Goal: Information Seeking & Learning: Learn about a topic

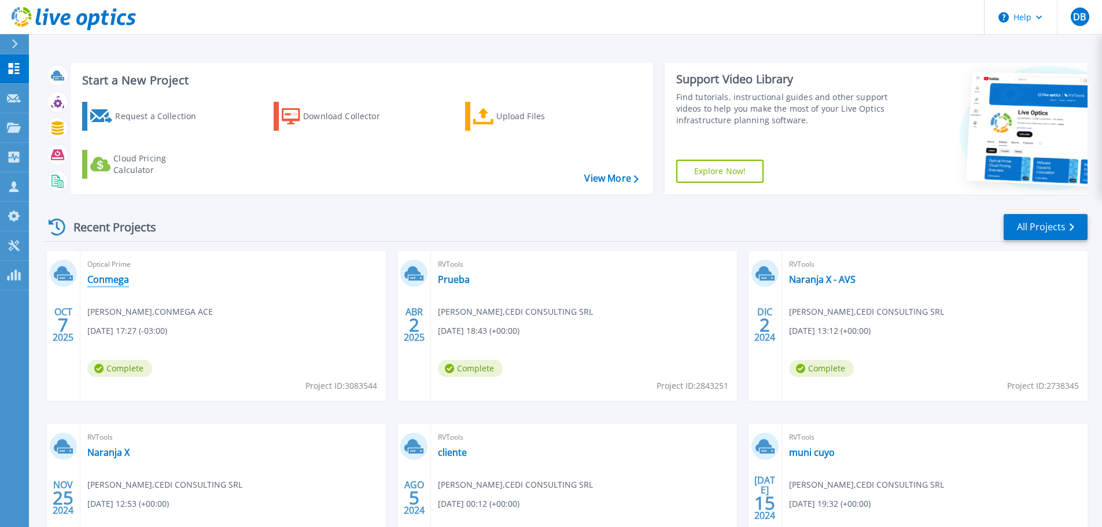
click at [114, 280] on link "Conmega" at bounding box center [108, 280] width 42 height 12
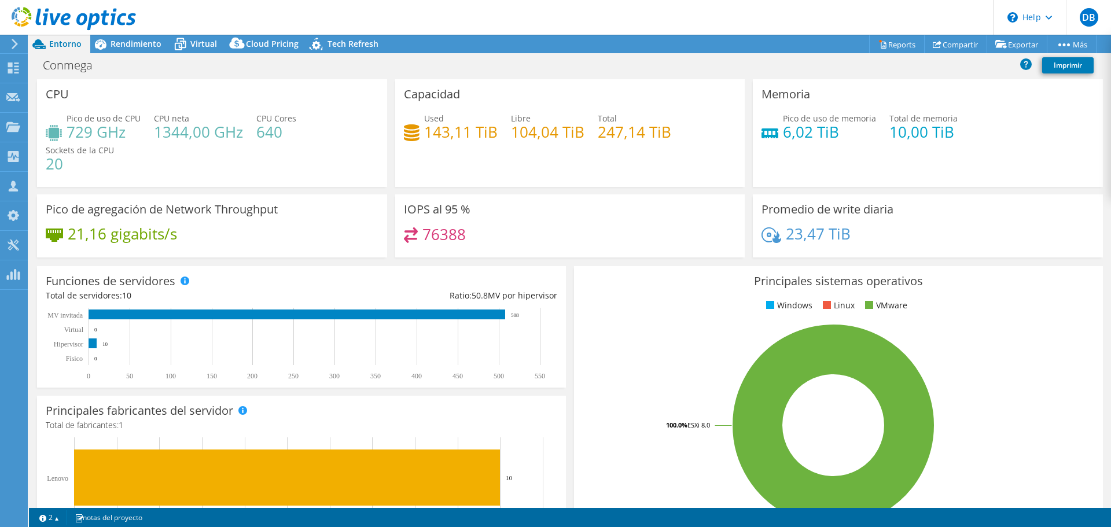
select select "USD"
drag, startPoint x: 396, startPoint y: 208, endPoint x: 468, endPoint y: 208, distance: 72.3
click at [468, 208] on div "IOPS al 95 % 76388" at bounding box center [570, 225] width 350 height 63
click at [513, 217] on div "IOPS al 95 % 76388" at bounding box center [570, 225] width 350 height 63
drag, startPoint x: 440, startPoint y: 207, endPoint x: 481, endPoint y: 211, distance: 41.2
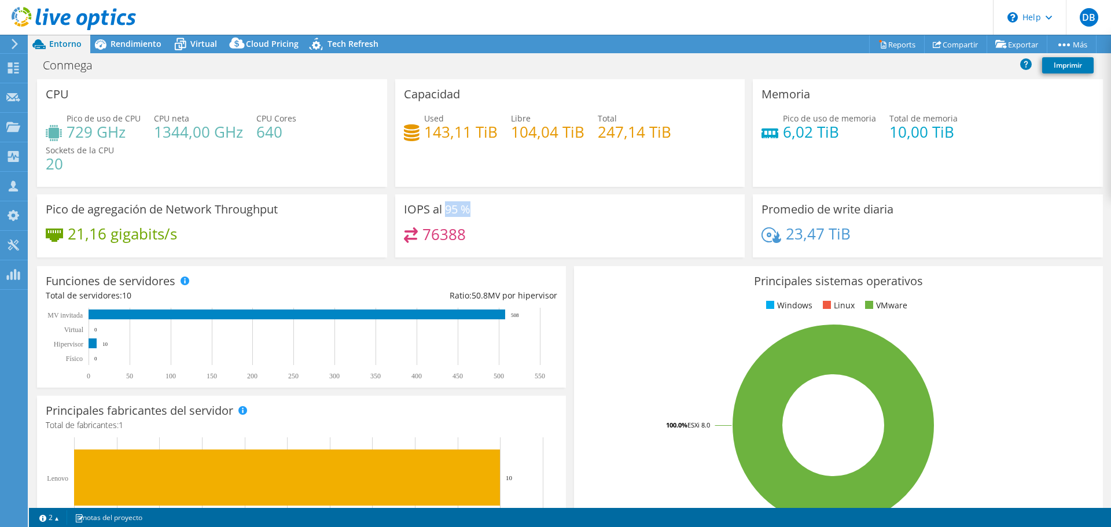
click at [481, 211] on div "IOPS al 95 % 76388" at bounding box center [570, 225] width 350 height 63
click at [410, 206] on h3 "IOPS al 95 %" at bounding box center [437, 209] width 67 height 13
drag, startPoint x: 399, startPoint y: 204, endPoint x: 485, endPoint y: 211, distance: 86.5
click at [485, 211] on div "IOPS al 95 % 76388" at bounding box center [570, 225] width 350 height 63
click at [510, 217] on div "IOPS al 95 % 76388" at bounding box center [570, 225] width 350 height 63
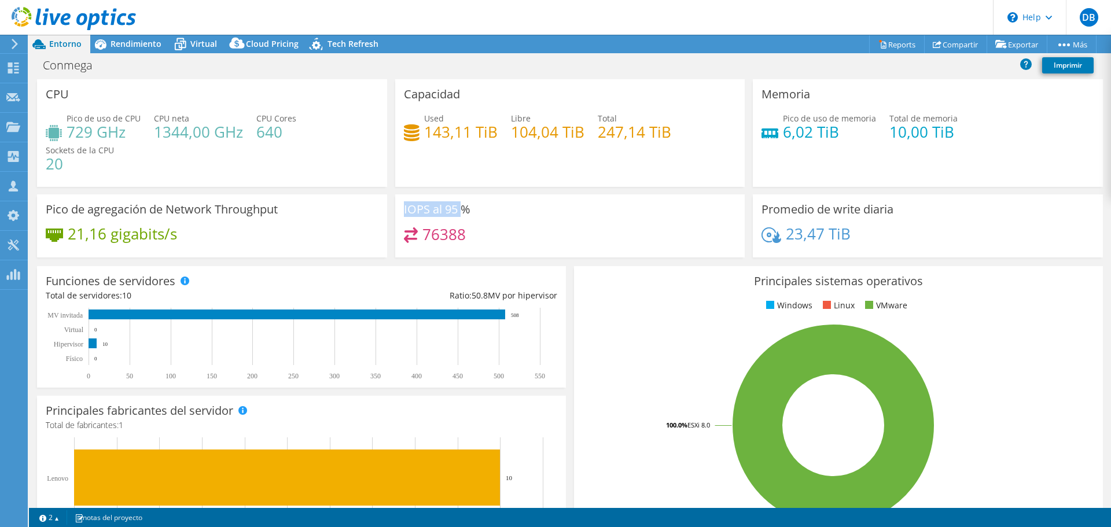
drag, startPoint x: 401, startPoint y: 209, endPoint x: 456, endPoint y: 215, distance: 55.9
click at [456, 215] on div "IOPS al 95 % 76388" at bounding box center [570, 225] width 350 height 63
click at [495, 223] on div "IOPS al 95 % 76388" at bounding box center [570, 225] width 350 height 63
drag, startPoint x: 423, startPoint y: 235, endPoint x: 483, endPoint y: 240, distance: 60.3
click at [483, 240] on div "76388" at bounding box center [570, 239] width 333 height 25
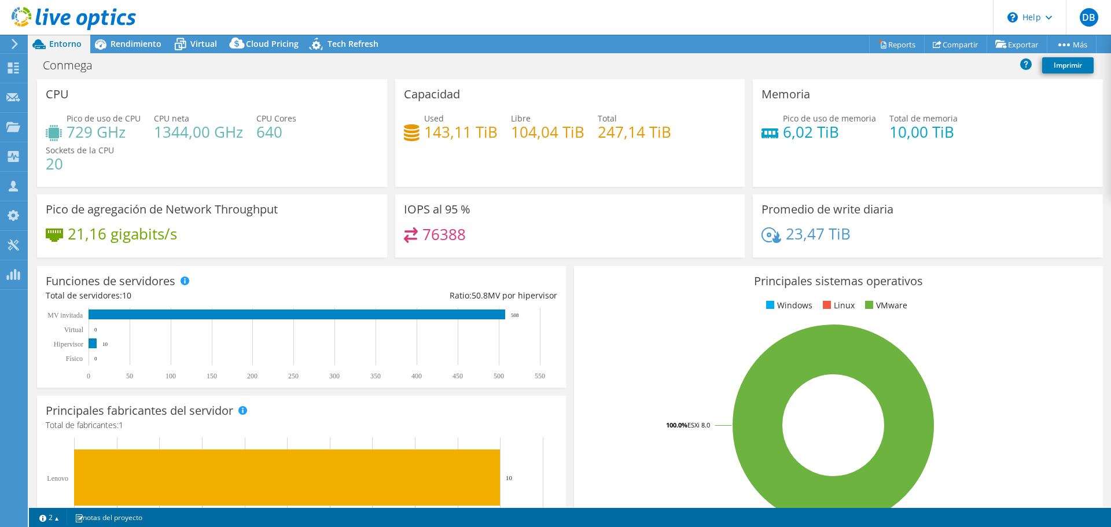
click at [488, 228] on div "76388" at bounding box center [570, 239] width 333 height 25
drag, startPoint x: 403, startPoint y: 206, endPoint x: 487, endPoint y: 212, distance: 84.7
click at [487, 212] on div "IOPS al 95 % 76388" at bounding box center [570, 225] width 350 height 63
drag, startPoint x: 466, startPoint y: 231, endPoint x: 400, endPoint y: 205, distance: 71.2
click at [400, 205] on div "IOPS al 95 % 76388" at bounding box center [570, 225] width 350 height 63
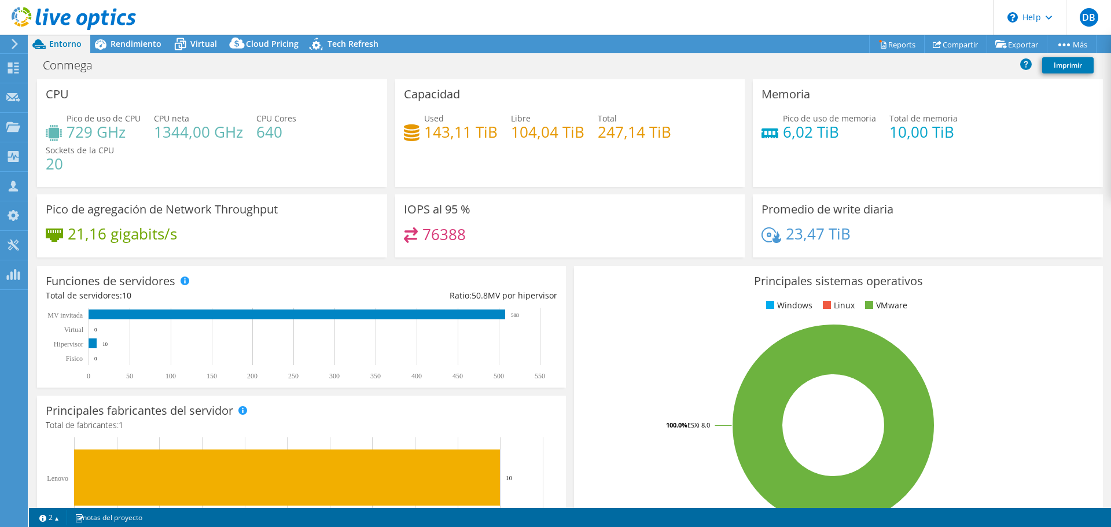
click at [500, 237] on div "76388" at bounding box center [570, 239] width 333 height 25
drag, startPoint x: 423, startPoint y: 230, endPoint x: 482, endPoint y: 237, distance: 59.9
click at [482, 237] on div "76388" at bounding box center [570, 239] width 333 height 25
click at [502, 252] on div "IOPS al 95 % 76388" at bounding box center [570, 225] width 350 height 63
drag, startPoint x: 446, startPoint y: 213, endPoint x: 466, endPoint y: 213, distance: 19.7
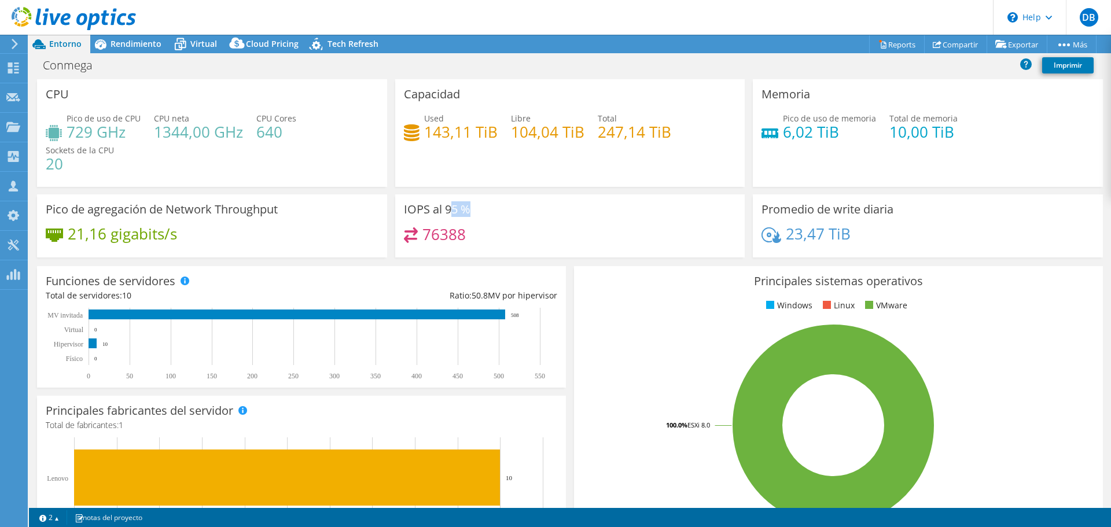
click at [466, 213] on h3 "IOPS al 95 %" at bounding box center [437, 209] width 67 height 13
click at [459, 237] on h4 "76388" at bounding box center [443, 234] width 43 height 13
click at [128, 40] on span "Rendimiento" at bounding box center [135, 43] width 51 height 11
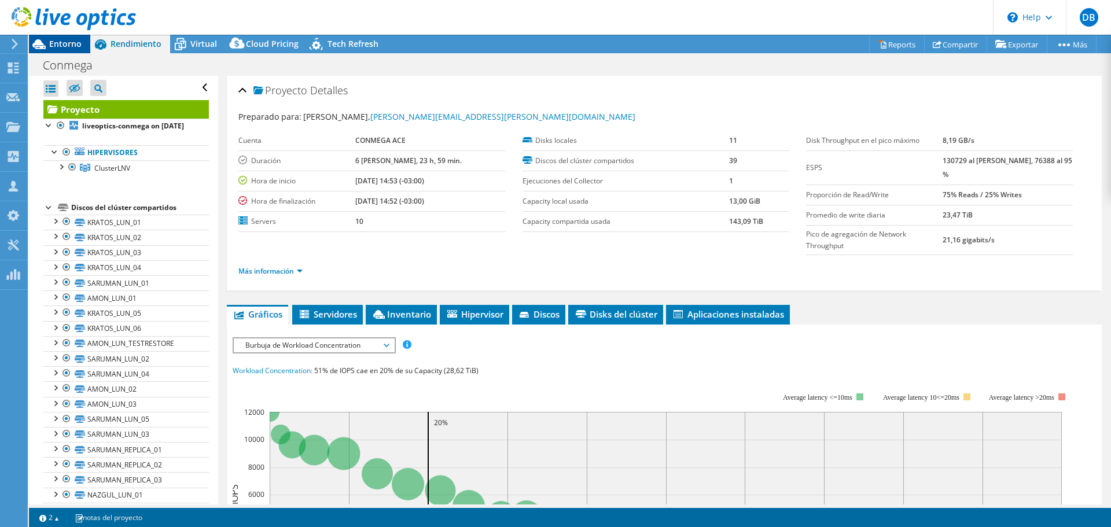
click at [68, 42] on span "Entorno" at bounding box center [65, 43] width 32 height 11
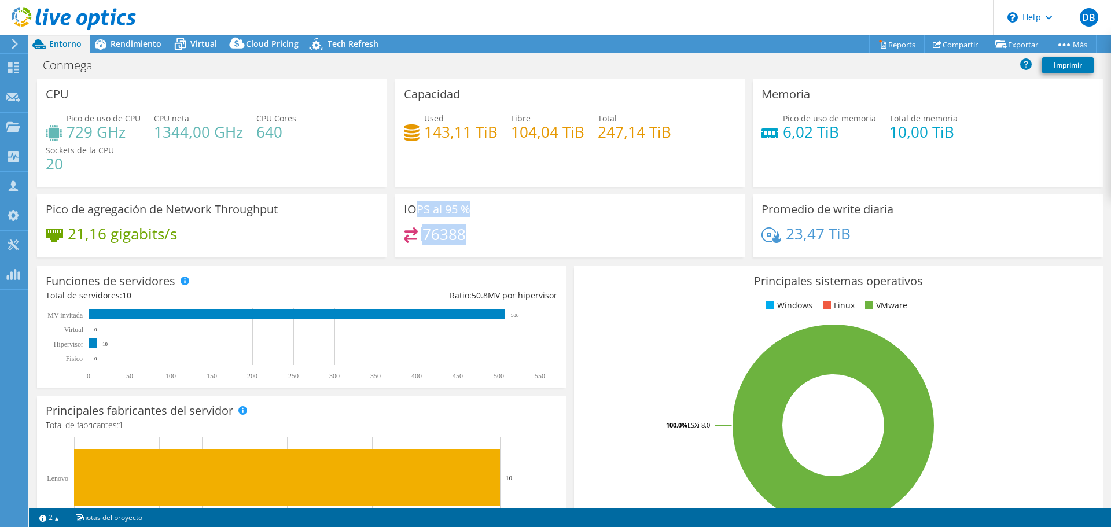
drag, startPoint x: 409, startPoint y: 206, endPoint x: 502, endPoint y: 233, distance: 96.3
click at [513, 231] on div "IOPS al 95 % 76388" at bounding box center [570, 225] width 350 height 63
click at [483, 233] on div "76388" at bounding box center [570, 239] width 333 height 25
drag, startPoint x: 474, startPoint y: 237, endPoint x: 362, endPoint y: 204, distance: 117.1
click at [362, 204] on div "CPU Pico de uso de CPU 729 GHz CPU [PERSON_NAME] 1344,00 GHz CPU Cores 640 Sock…" at bounding box center [570, 172] width 1074 height 186
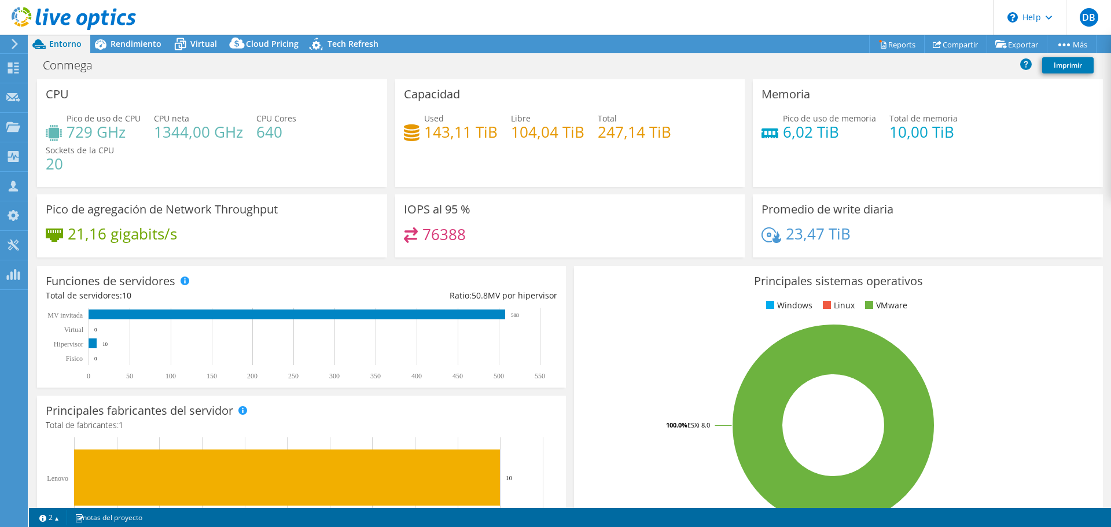
click at [499, 244] on div "76388" at bounding box center [570, 239] width 333 height 25
drag, startPoint x: 518, startPoint y: 223, endPoint x: 464, endPoint y: 183, distance: 67.5
click at [491, 207] on div "IOPS al 95 % 76388" at bounding box center [570, 225] width 350 height 63
click at [139, 45] on span "Rendimiento" at bounding box center [135, 43] width 51 height 11
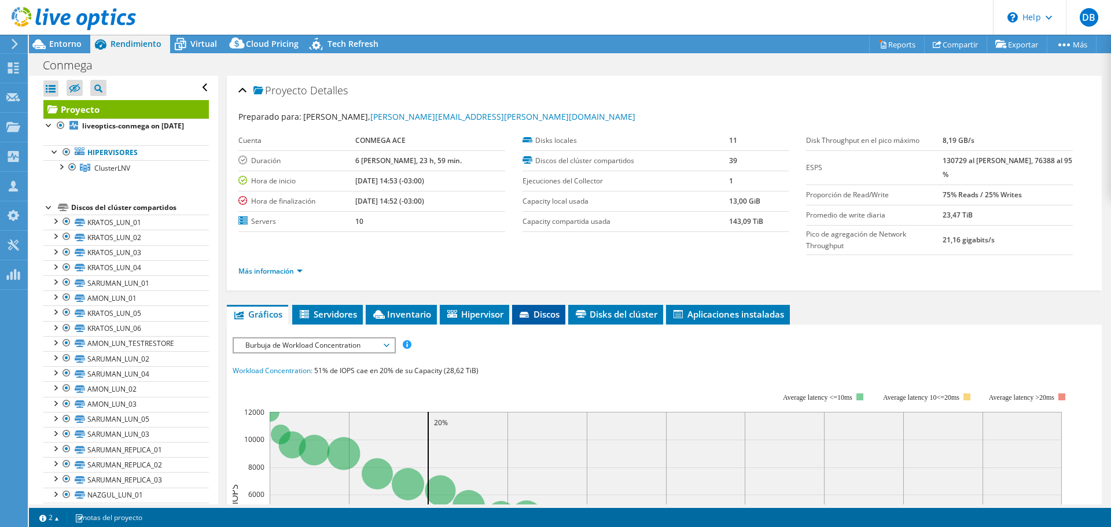
click at [540, 315] on span "Discos" at bounding box center [539, 314] width 42 height 12
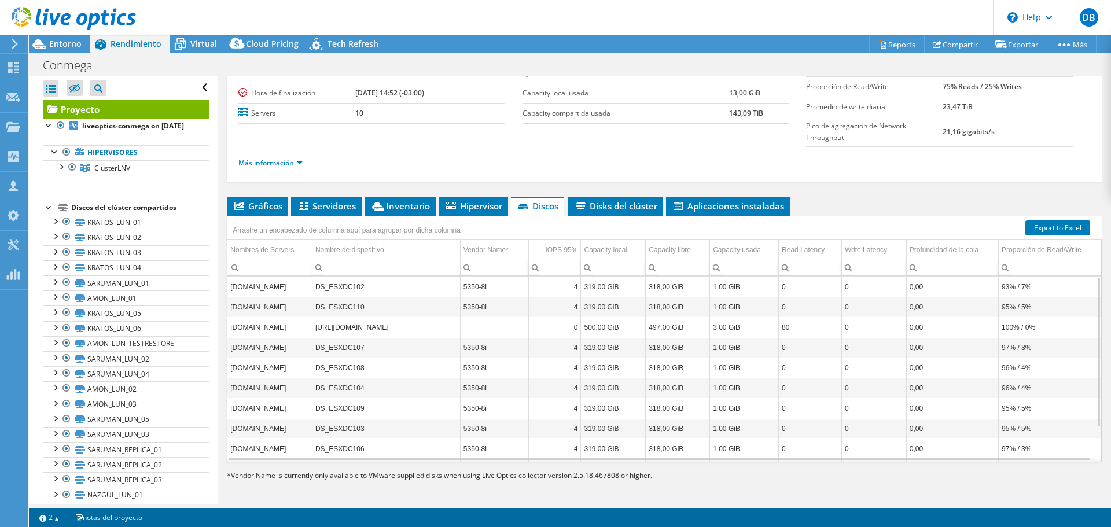
scroll to position [110, 0]
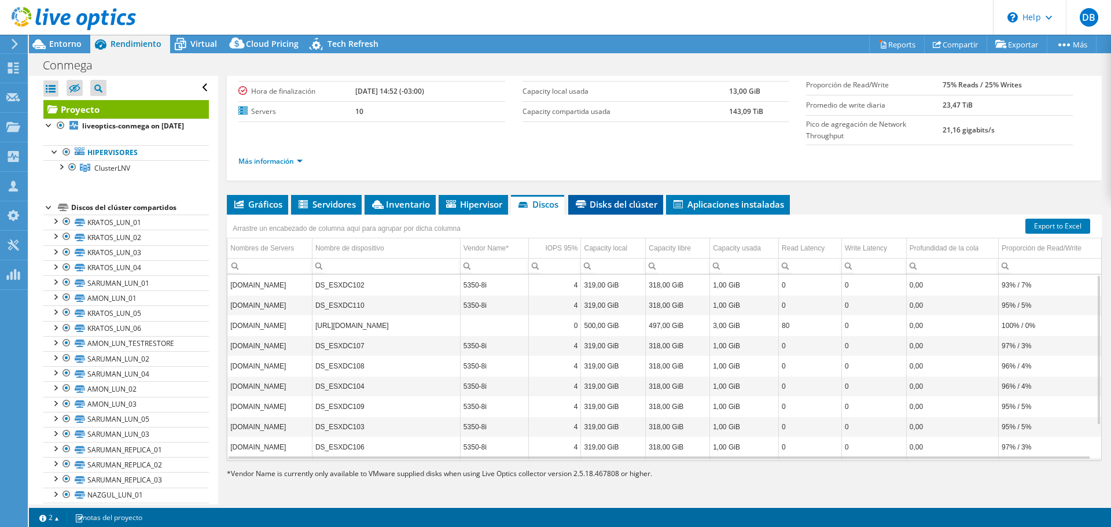
click at [620, 210] on li "Disks del clúster" at bounding box center [615, 205] width 95 height 20
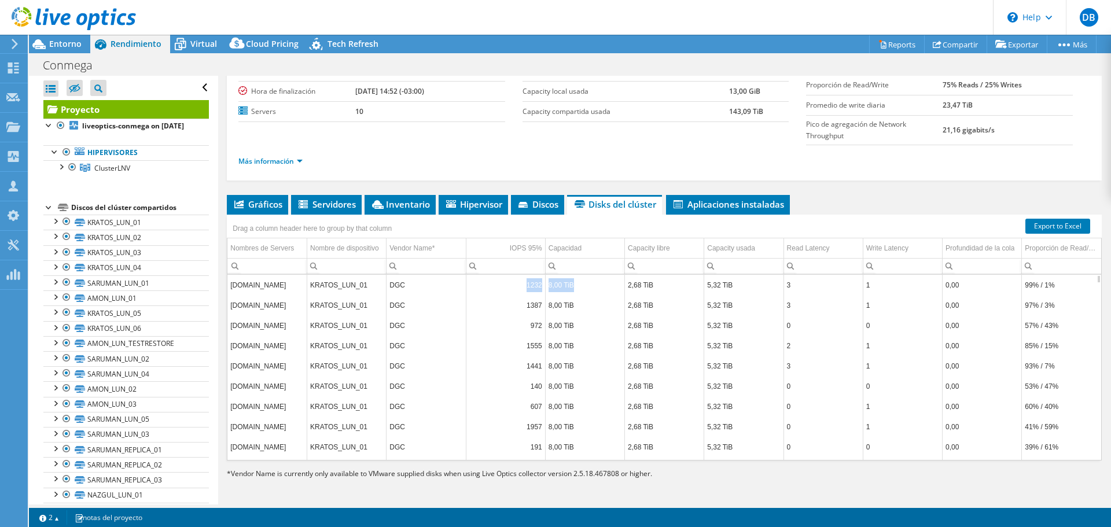
drag, startPoint x: 522, startPoint y: 281, endPoint x: 571, endPoint y: 285, distance: 48.8
click at [571, 285] on tr "[DOMAIN_NAME] KRATOS_LUN_01 DGC 1232 8,00 TiB 2,68 TiB 5,32 TiB 3 1 0,00 99% / …" at bounding box center [663, 285] width 873 height 20
click at [642, 282] on td "2,68 TiB" at bounding box center [664, 285] width 79 height 20
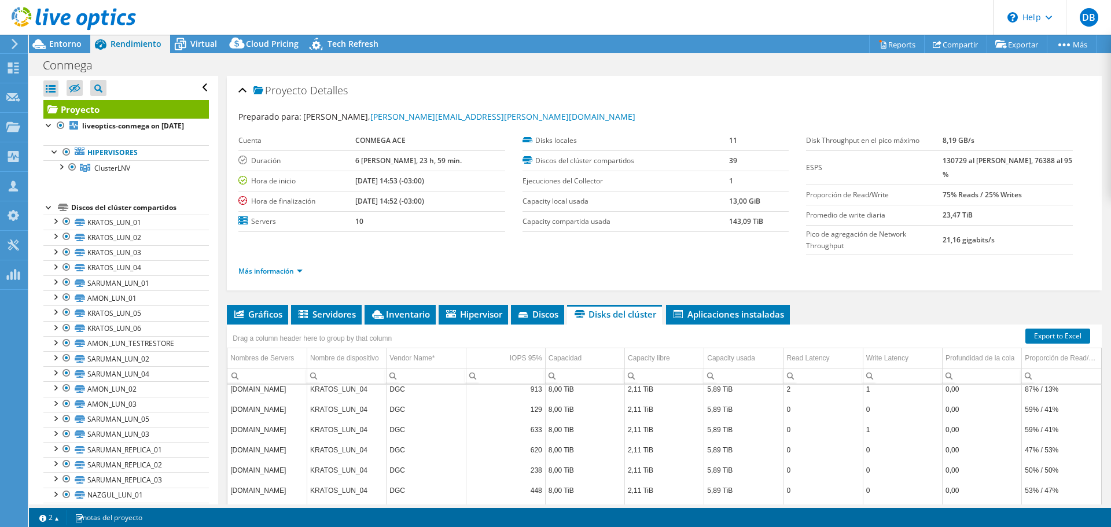
scroll to position [347, 0]
click at [271, 314] on span "Gráficos" at bounding box center [258, 314] width 50 height 12
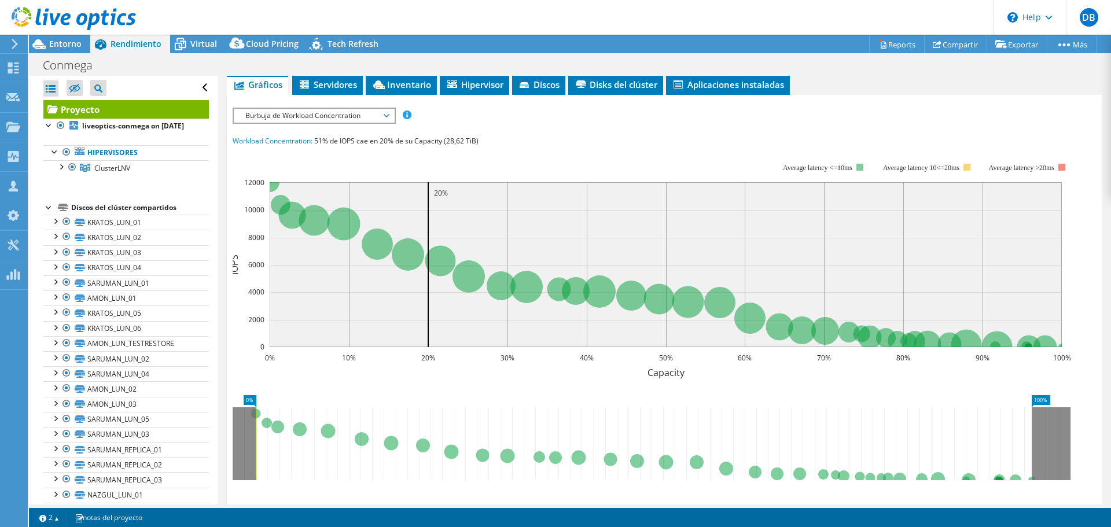
scroll to position [174, 0]
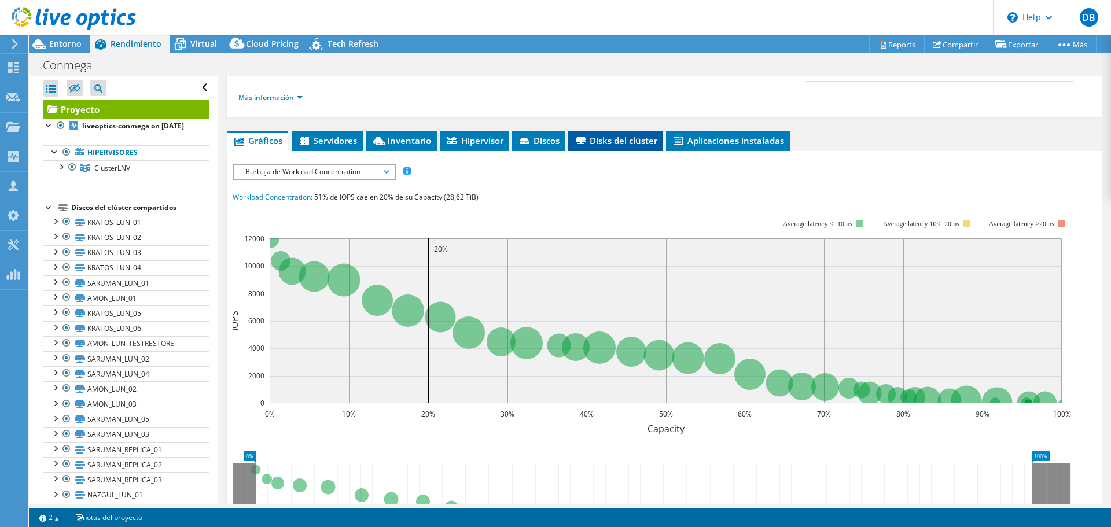
click at [630, 147] on li "Disks del clúster" at bounding box center [615, 141] width 95 height 20
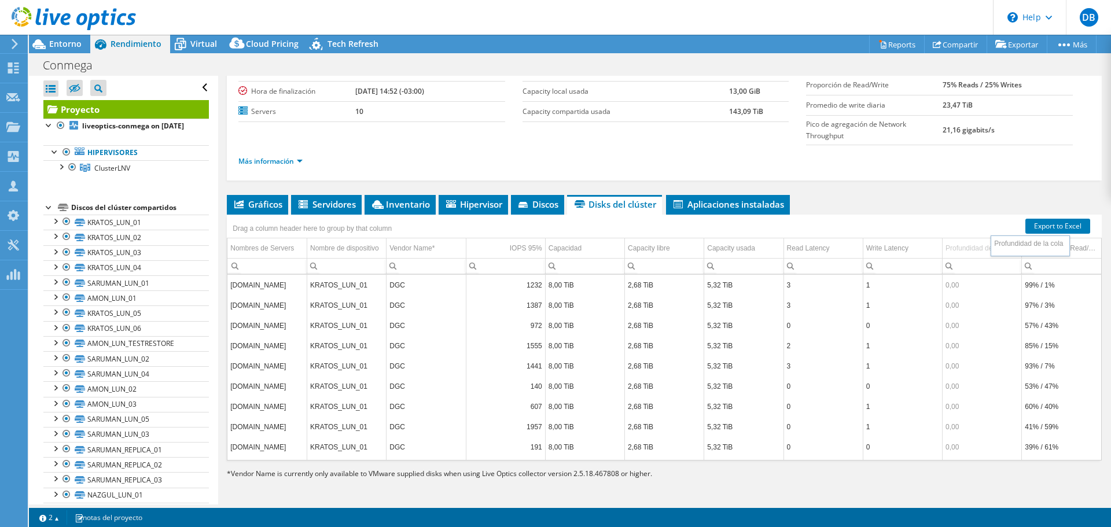
drag, startPoint x: 938, startPoint y: 250, endPoint x: 920, endPoint y: 249, distance: 17.9
click at [255, 197] on li "Gráficos" at bounding box center [257, 205] width 61 height 20
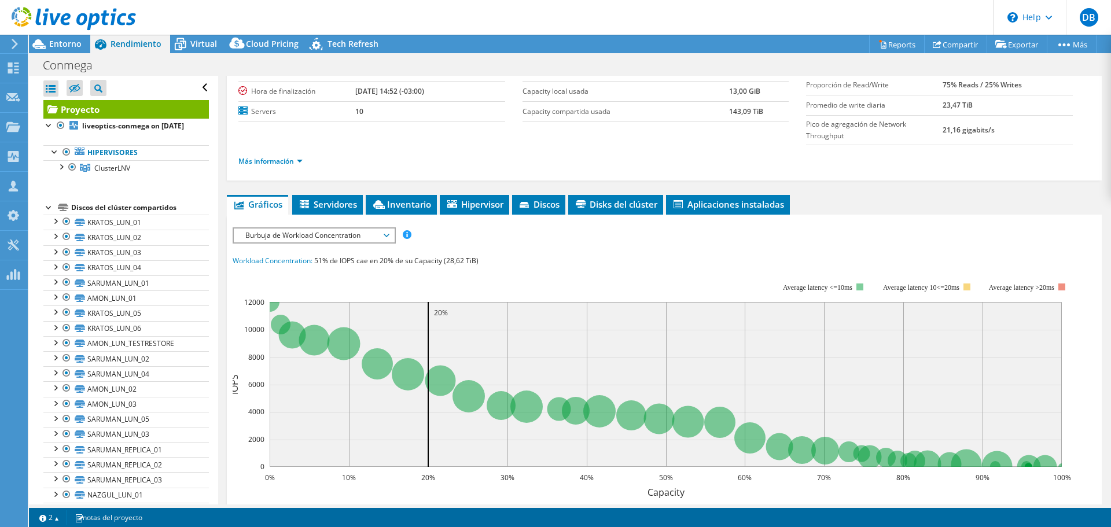
click at [371, 233] on span "Burbuja de Workload Concentration" at bounding box center [313, 235] width 149 height 14
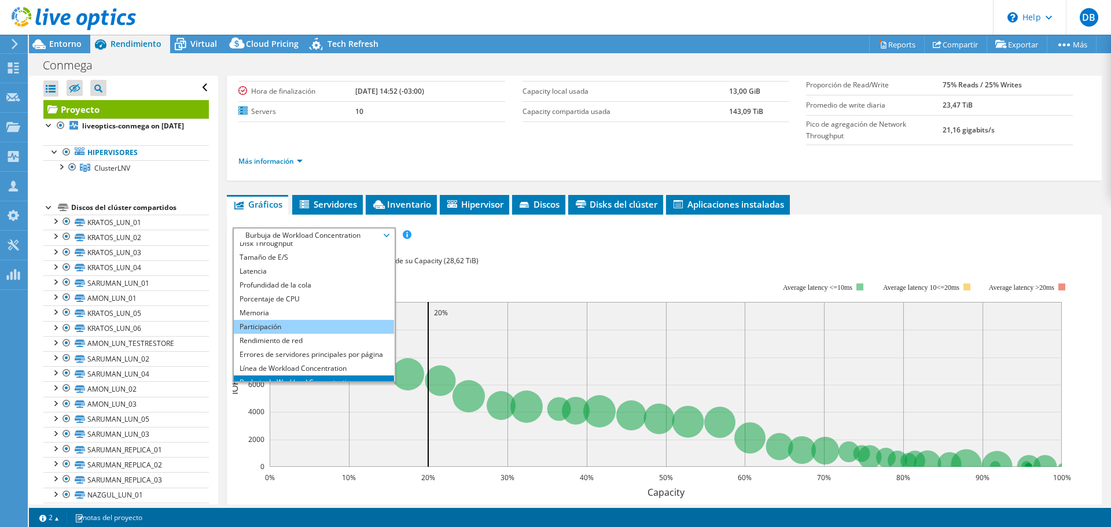
scroll to position [0, 0]
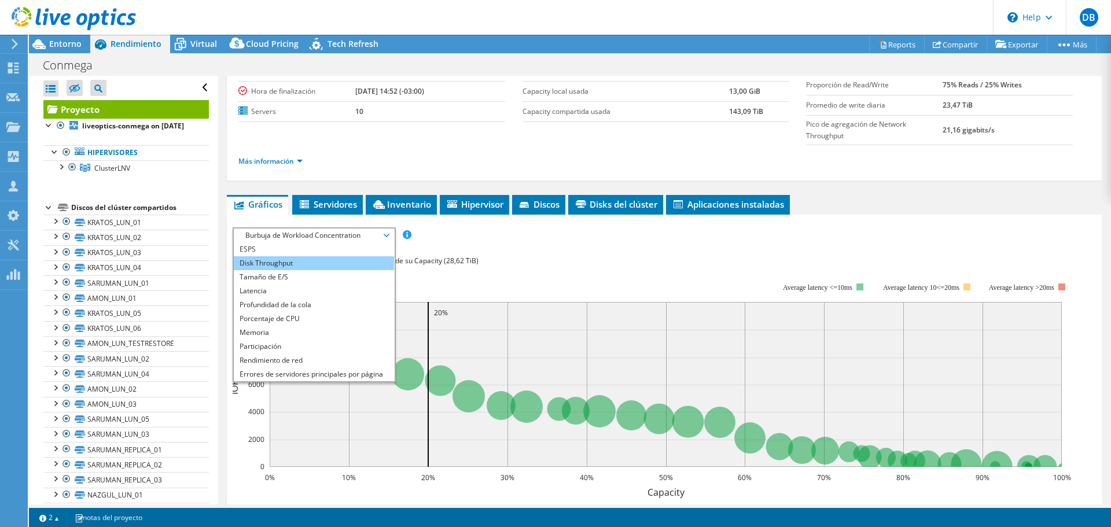
click at [293, 262] on li "Disk Throughput" at bounding box center [314, 263] width 160 height 14
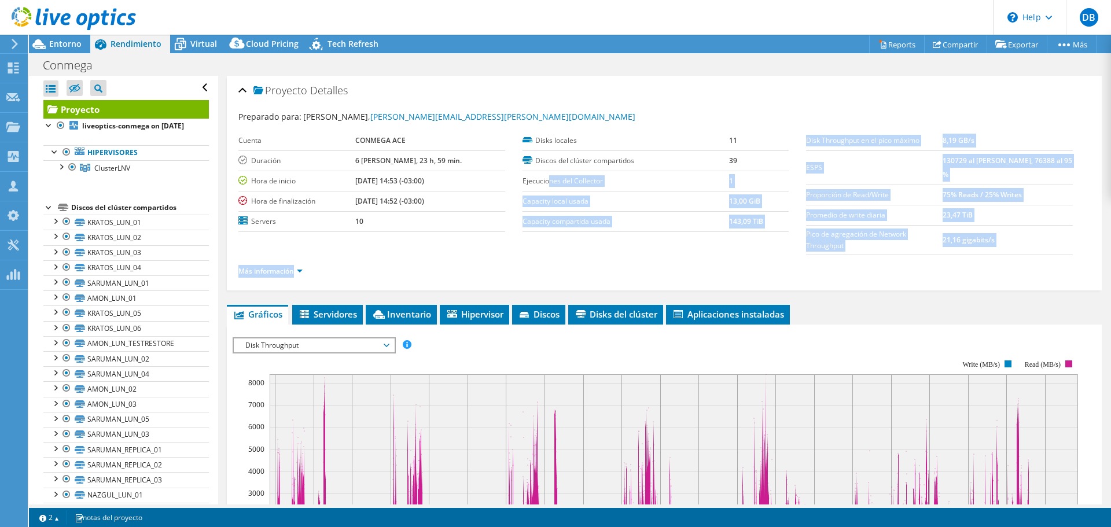
drag, startPoint x: 545, startPoint y: 177, endPoint x: 755, endPoint y: 238, distance: 218.0
click at [755, 238] on section "Preparado para: [PERSON_NAME], [PERSON_NAME][EMAIL_ADDRESS][PERSON_NAME][DOMAIN…" at bounding box center [663, 198] width 851 height 177
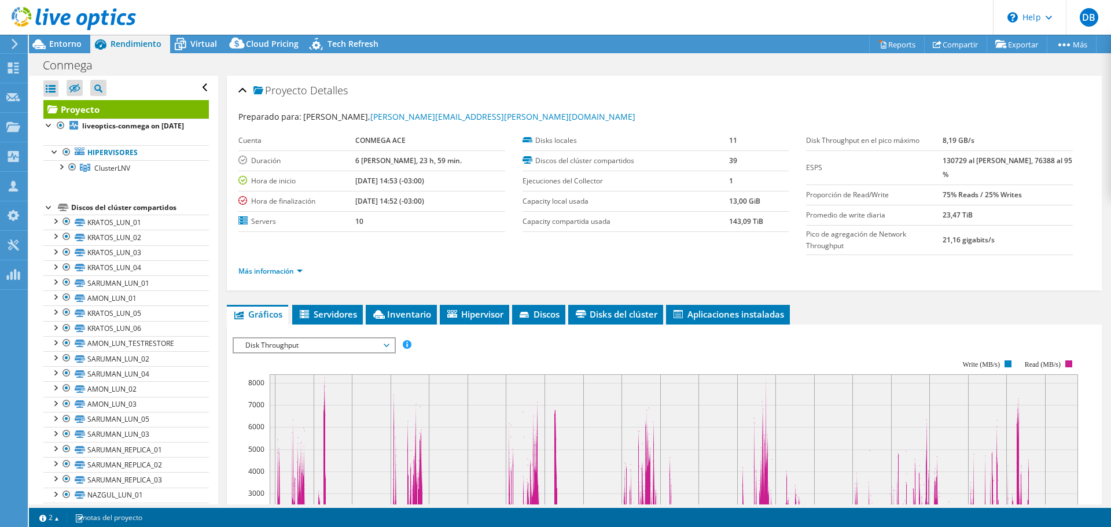
click at [785, 245] on section "Preparado para: [PERSON_NAME], [PERSON_NAME][EMAIL_ADDRESS][PERSON_NAME][DOMAIN…" at bounding box center [663, 198] width 851 height 177
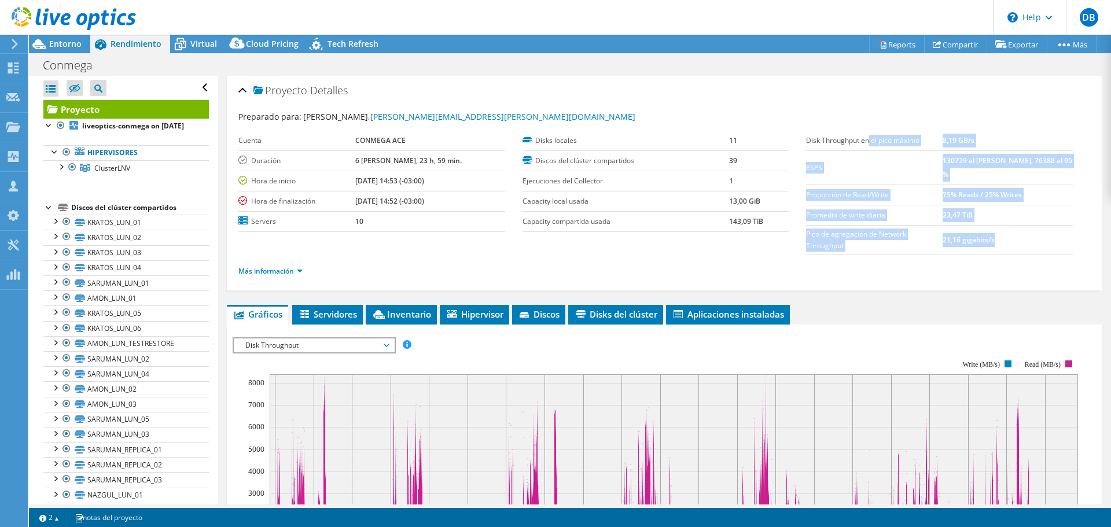
drag, startPoint x: 1022, startPoint y: 241, endPoint x: 865, endPoint y: 138, distance: 188.0
click at [865, 138] on tbody "Disk Throughput en el [PERSON_NAME] 8,19 GB/s ESPS 130729 al [PERSON_NAME], 763…" at bounding box center [939, 193] width 267 height 124
click at [980, 250] on td "21,16 gigabits/s" at bounding box center [1007, 240] width 130 height 30
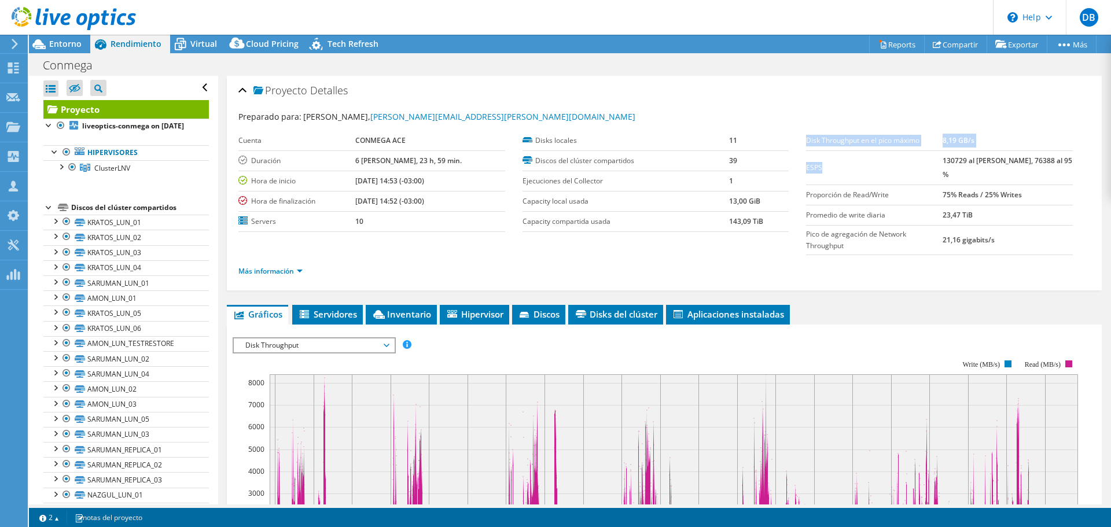
drag, startPoint x: 801, startPoint y: 138, endPoint x: 869, endPoint y: 151, distance: 70.0
click at [869, 151] on tbody "Disk Throughput en el [PERSON_NAME] 8,19 GB/s ESPS 130729 al [PERSON_NAME], 763…" at bounding box center [939, 193] width 267 height 124
click at [285, 271] on link "Más información" at bounding box center [270, 271] width 64 height 10
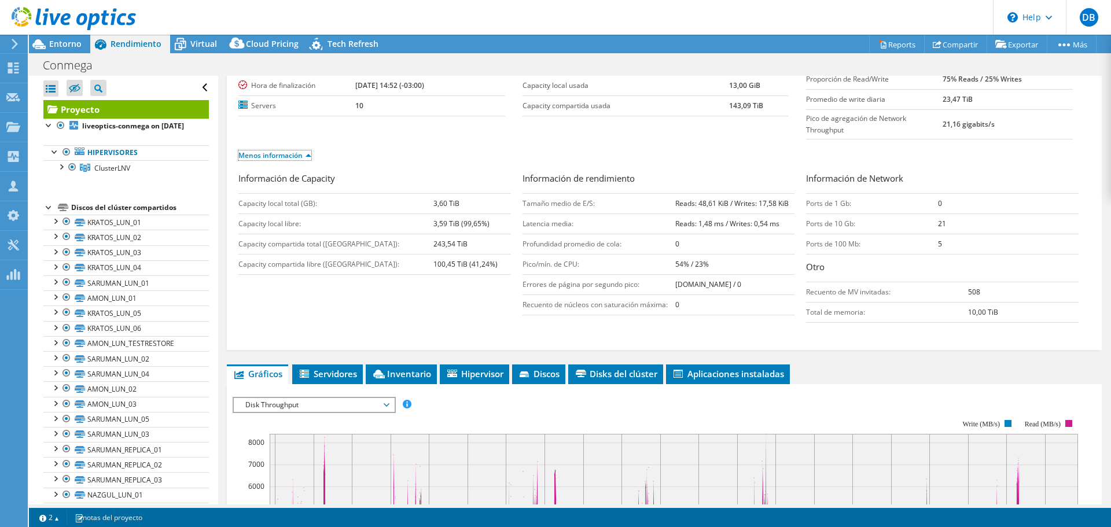
scroll to position [58, 0]
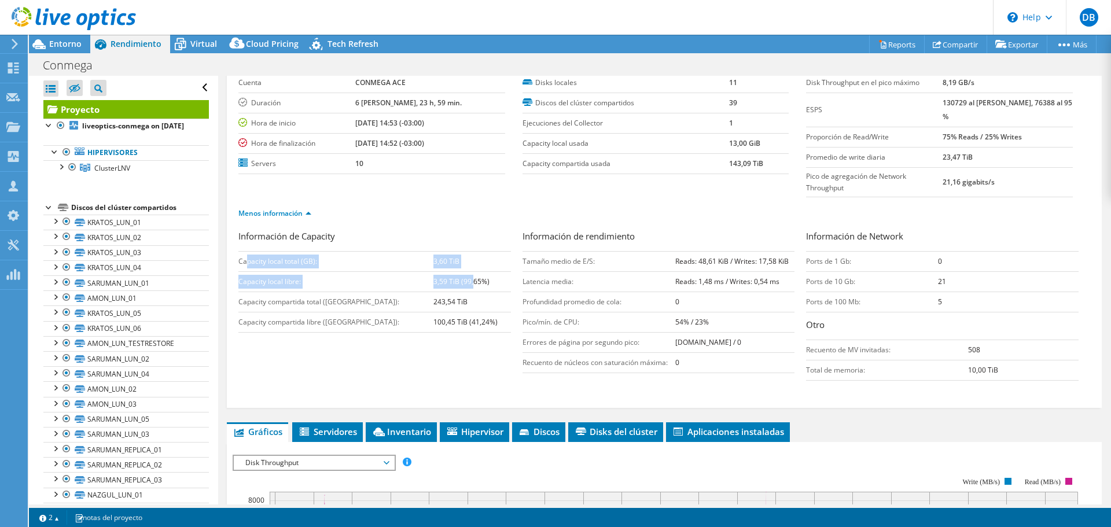
drag, startPoint x: 248, startPoint y: 267, endPoint x: 373, endPoint y: 288, distance: 126.8
click at [440, 281] on tbody "Capacity local total (GB): 3,60 TiB Capacity local libre: 3,59 TiB (99,65%) Cap…" at bounding box center [374, 291] width 272 height 81
click at [322, 331] on td "Capacity compartida libre ([GEOGRAPHIC_DATA]):" at bounding box center [335, 322] width 194 height 20
drag, startPoint x: 254, startPoint y: 301, endPoint x: 370, endPoint y: 294, distance: 115.9
click at [370, 294] on td "Capacity compartida total ([GEOGRAPHIC_DATA]):" at bounding box center [335, 302] width 194 height 20
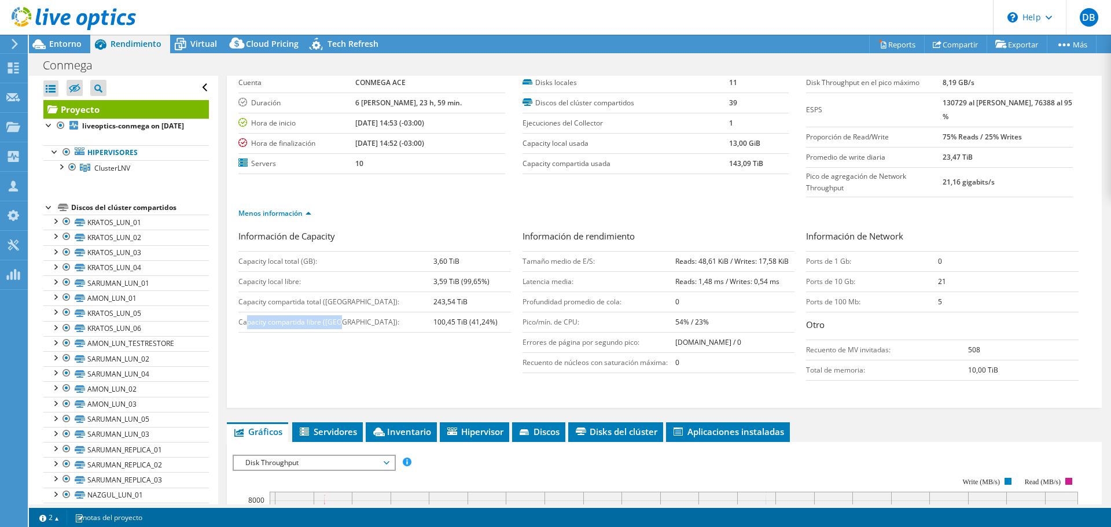
drag, startPoint x: 248, startPoint y: 321, endPoint x: 379, endPoint y: 320, distance: 131.3
click at [379, 320] on td "Capacity compartida libre ([GEOGRAPHIC_DATA]):" at bounding box center [335, 322] width 194 height 20
drag, startPoint x: 526, startPoint y: 285, endPoint x: 609, endPoint y: 278, distance: 83.1
click at [609, 278] on td "Latencia media:" at bounding box center [598, 281] width 153 height 20
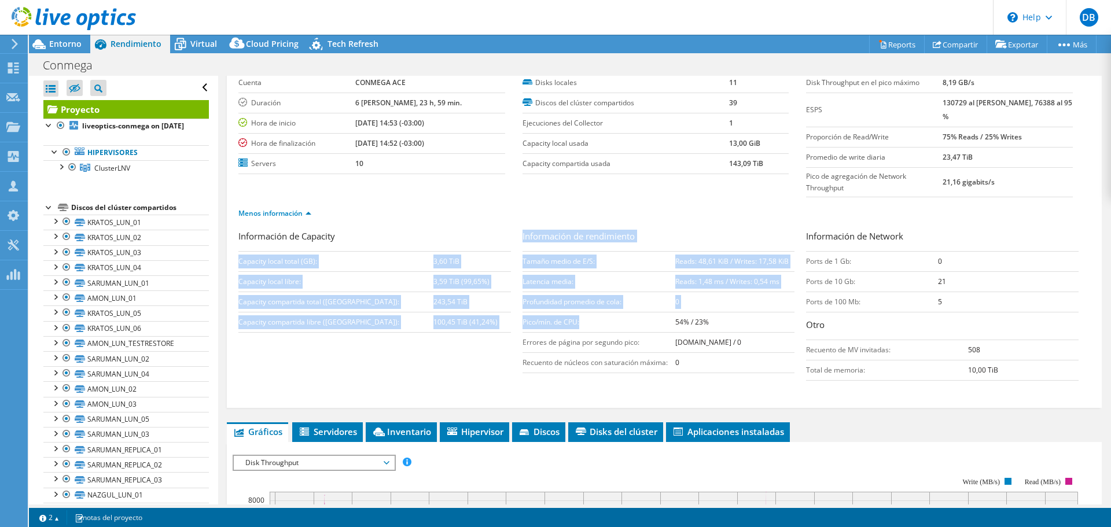
drag, startPoint x: 518, startPoint y: 325, endPoint x: 607, endPoint y: 331, distance: 88.7
click at [607, 331] on div "Información de Capacity Capacity local total ([GEOGRAPHIC_DATA]): 3,60 TiB Capa…" at bounding box center [663, 308] width 851 height 157
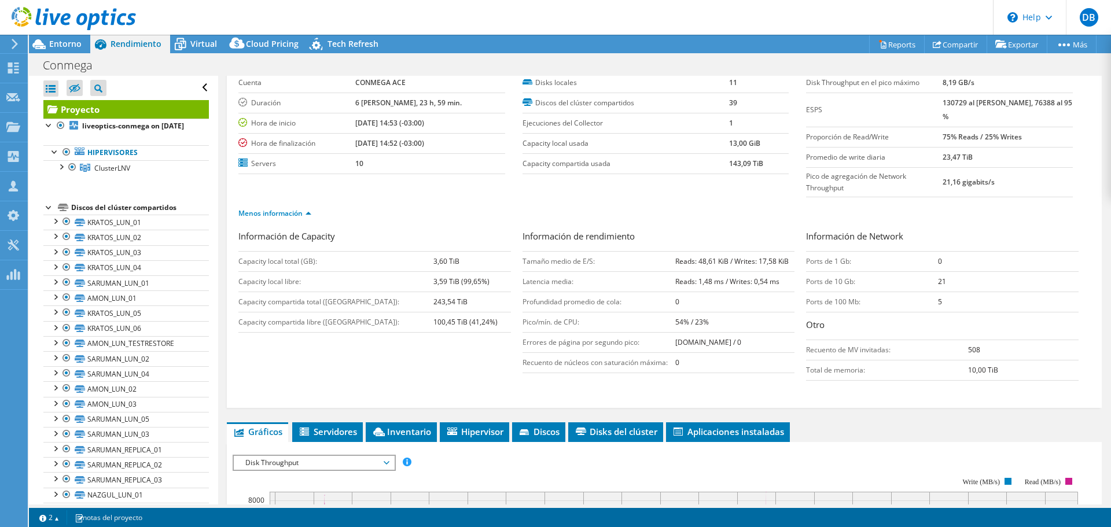
click at [618, 364] on td "Recuento de núcleos con saturación máxima:" at bounding box center [598, 362] width 153 height 20
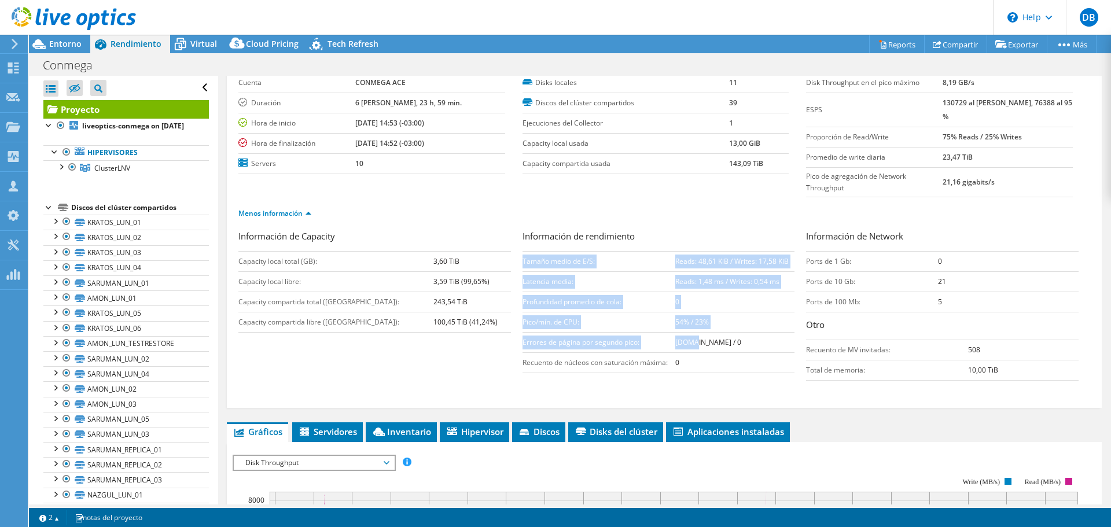
drag, startPoint x: 524, startPoint y: 341, endPoint x: 691, endPoint y: 349, distance: 167.4
click at [691, 349] on div "Información de Capacity Capacity local total ([GEOGRAPHIC_DATA]): 3,60 TiB Capa…" at bounding box center [663, 308] width 851 height 157
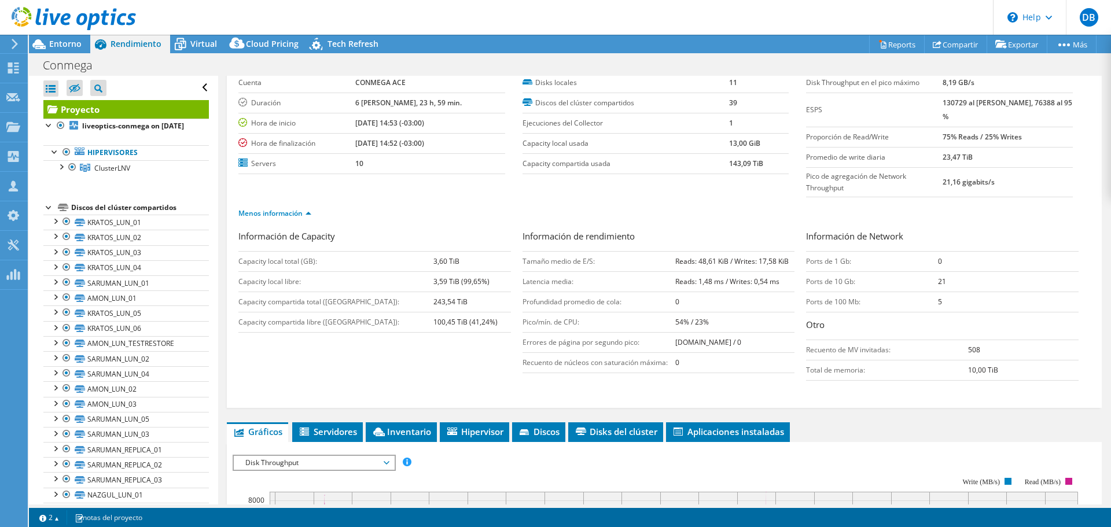
click at [712, 365] on td "0" at bounding box center [734, 362] width 119 height 20
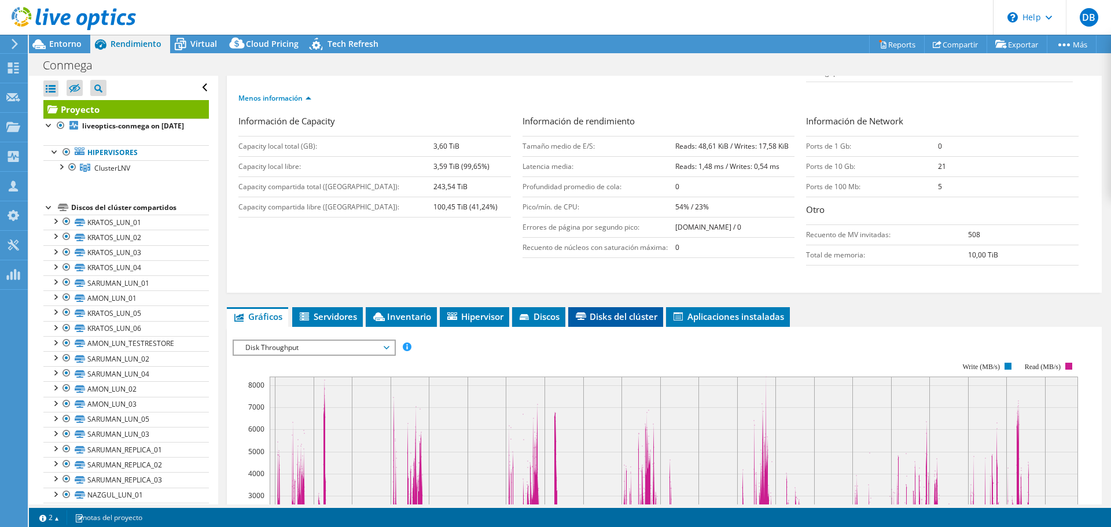
scroll to position [174, 0]
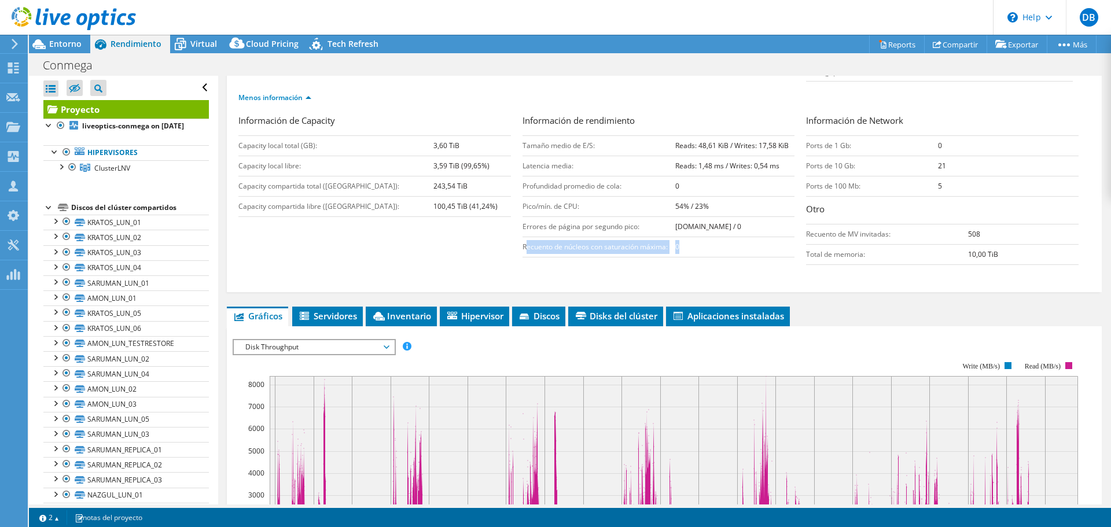
drag, startPoint x: 524, startPoint y: 246, endPoint x: 743, endPoint y: 249, distance: 219.3
click at [743, 249] on tr "Recuento de núcleos con saturación máxima: 0" at bounding box center [658, 247] width 272 height 20
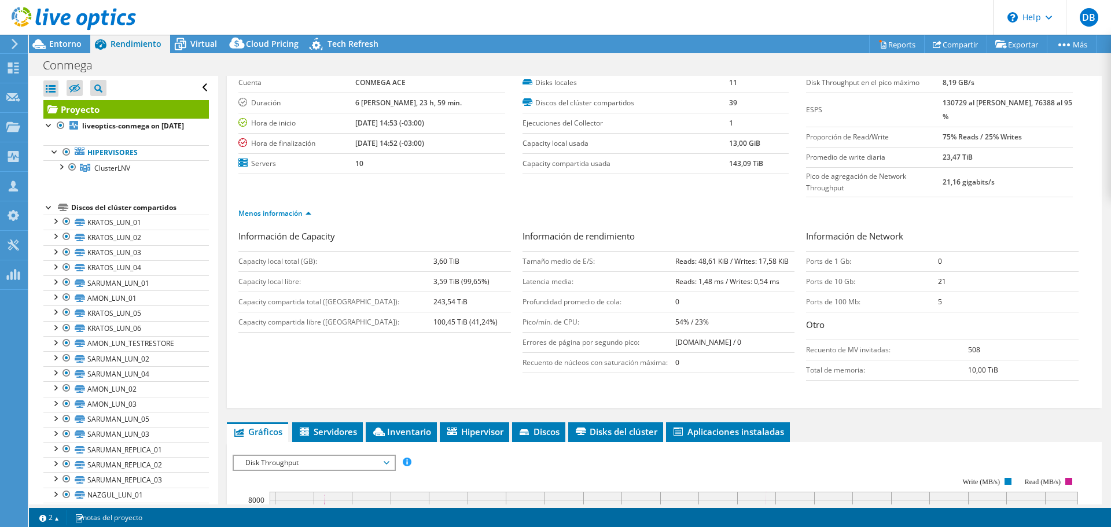
click at [668, 300] on td "Profundidad promedio de cola:" at bounding box center [598, 302] width 153 height 20
drag, startPoint x: 805, startPoint y: 350, endPoint x: 1041, endPoint y: 363, distance: 235.8
click at [1041, 363] on tbody "Recuento de MV invitadas: 508 Total de memoria: 10,00 TiB" at bounding box center [942, 360] width 272 height 40
click at [1026, 365] on td "10,00 TiB" at bounding box center [1023, 370] width 110 height 20
drag, startPoint x: 948, startPoint y: 297, endPoint x: 858, endPoint y: 267, distance: 94.4
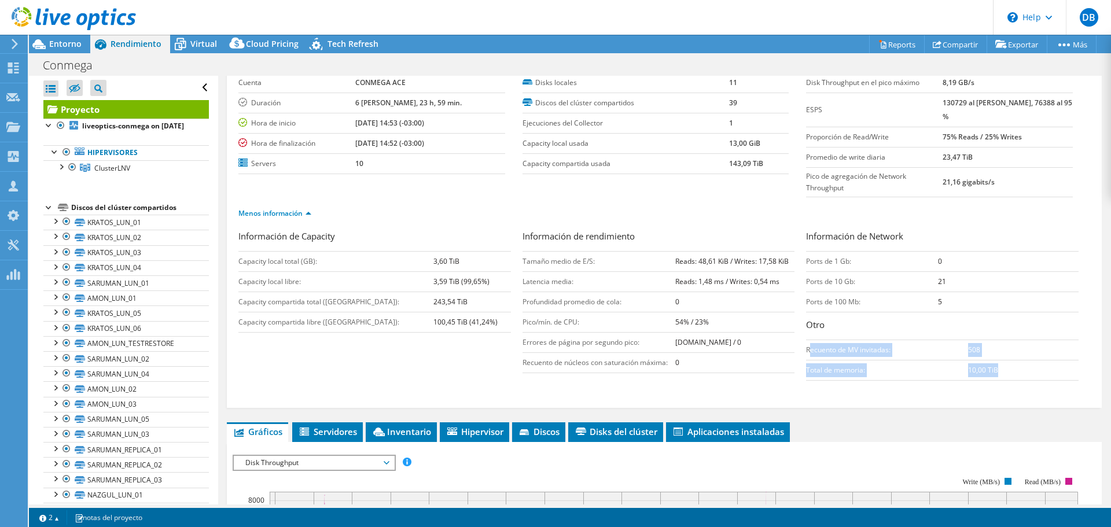
click at [858, 267] on tbody "Ports de 1 Gb: 0 Ports de 10 Gb: 21 Ports de 100 Mb: 5" at bounding box center [942, 281] width 272 height 61
click at [872, 293] on td "Ports de 100 Mb:" at bounding box center [872, 302] width 132 height 20
drag, startPoint x: 817, startPoint y: 301, endPoint x: 943, endPoint y: 301, distance: 125.5
click at [943, 301] on tr "Ports de 100 Mb: 5" at bounding box center [942, 302] width 272 height 20
click at [958, 326] on h3 "Otro" at bounding box center [942, 326] width 272 height 16
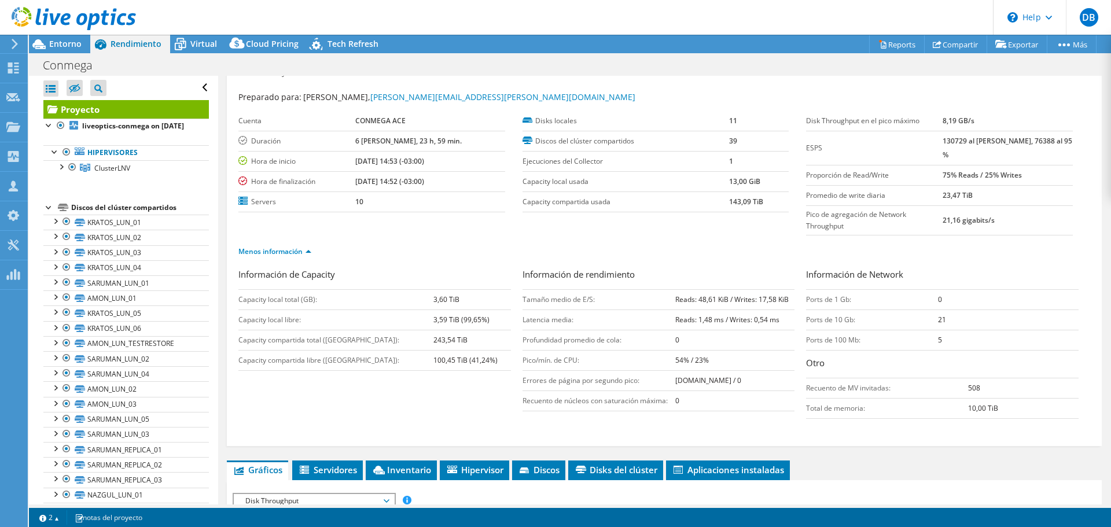
scroll to position [0, 0]
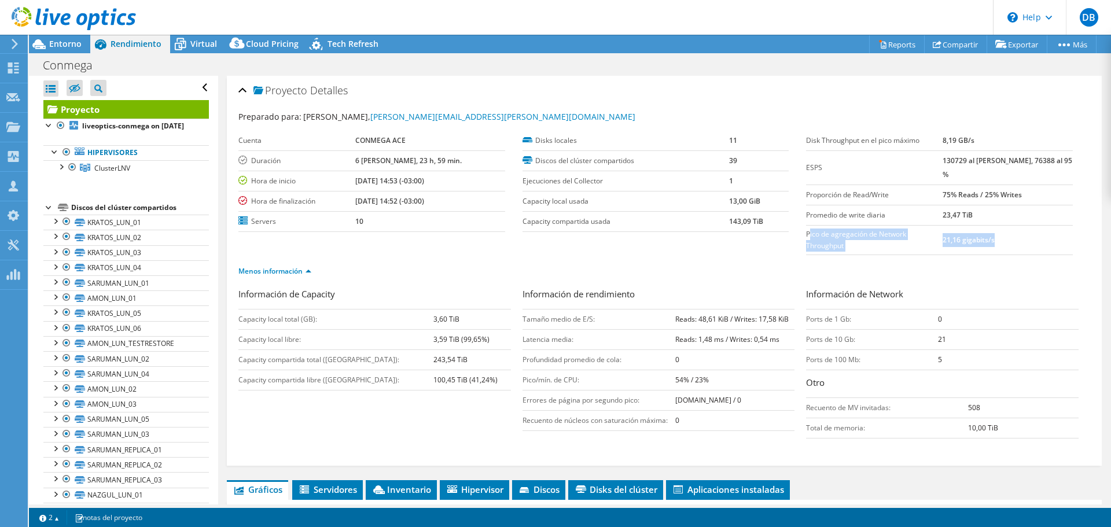
drag, startPoint x: 1005, startPoint y: 242, endPoint x: 805, endPoint y: 228, distance: 201.2
click at [806, 228] on tr "Pico de agregación de Network Throughput 21,16 gigabits/s" at bounding box center [939, 240] width 267 height 30
click at [831, 245] on label "Pico de agregación de Network Throughput" at bounding box center [874, 239] width 137 height 23
click at [921, 230] on label "Pico de agregación de Network Throughput" at bounding box center [874, 239] width 137 height 23
drag, startPoint x: 975, startPoint y: 212, endPoint x: 938, endPoint y: 208, distance: 37.2
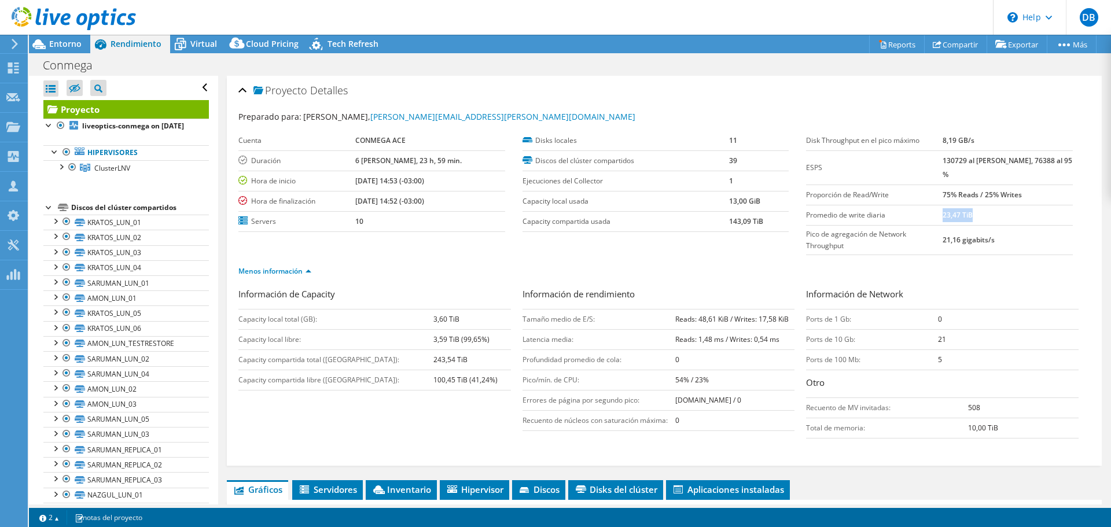
click at [938, 208] on tr "Promedio de write diaria 23,47 TiB" at bounding box center [939, 215] width 267 height 20
click at [1016, 191] on b "75% Reads / 25% Writes" at bounding box center [981, 195] width 79 height 10
click at [971, 163] on b "130729 al [PERSON_NAME], 76388 al 95 %" at bounding box center [1007, 168] width 130 height 24
drag, startPoint x: 945, startPoint y: 160, endPoint x: 1028, endPoint y: 182, distance: 86.0
click at [1028, 182] on tr "ESPS 130729 al [PERSON_NAME], 76388 al 95 %" at bounding box center [939, 167] width 267 height 34
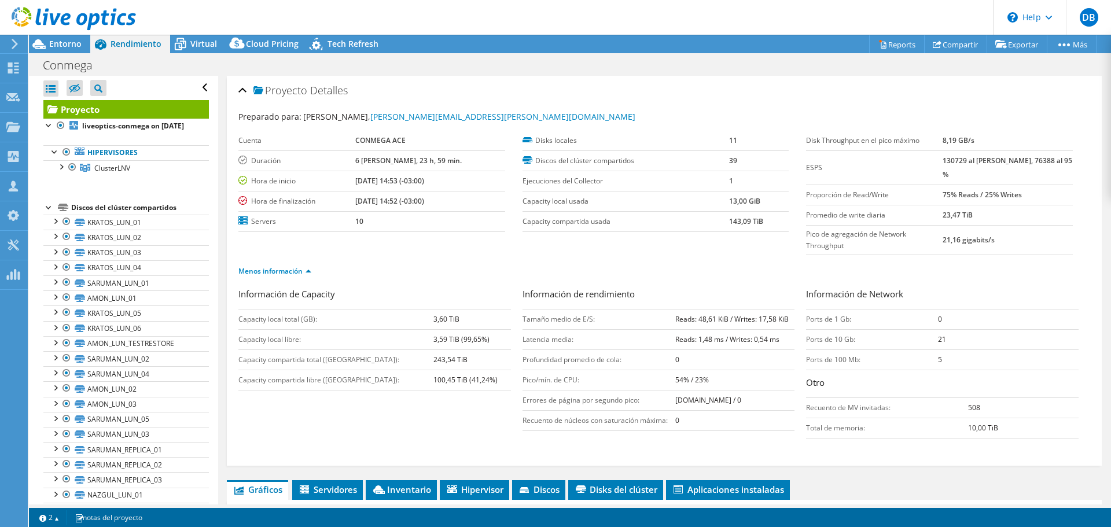
drag, startPoint x: 1002, startPoint y: 178, endPoint x: 948, endPoint y: 157, distance: 58.0
click at [1000, 177] on td "130729 al [PERSON_NAME], 76388 al 95 %" at bounding box center [1007, 167] width 130 height 34
click at [120, 230] on link "KRATOS_LUN_01" at bounding box center [125, 222] width 165 height 15
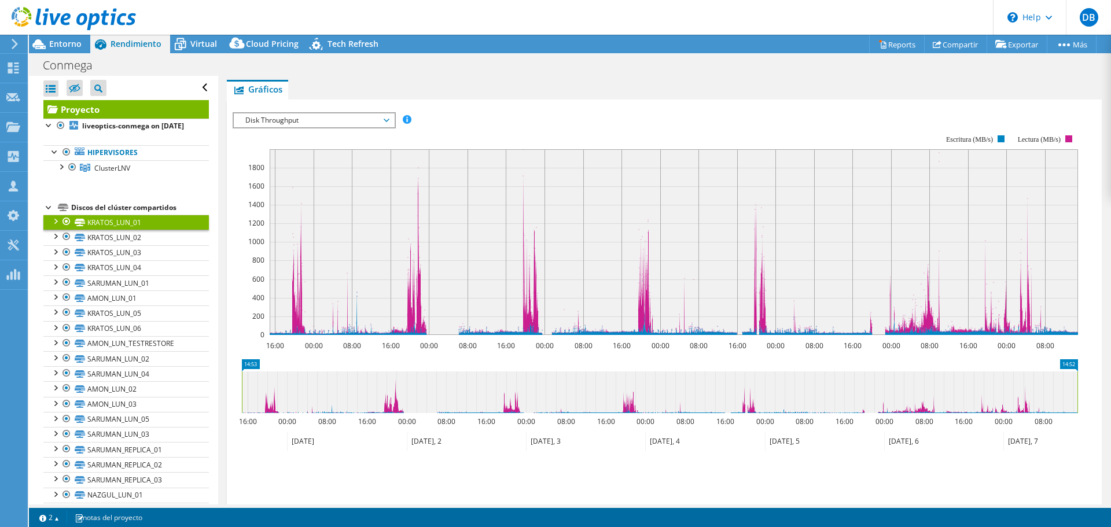
scroll to position [197, 0]
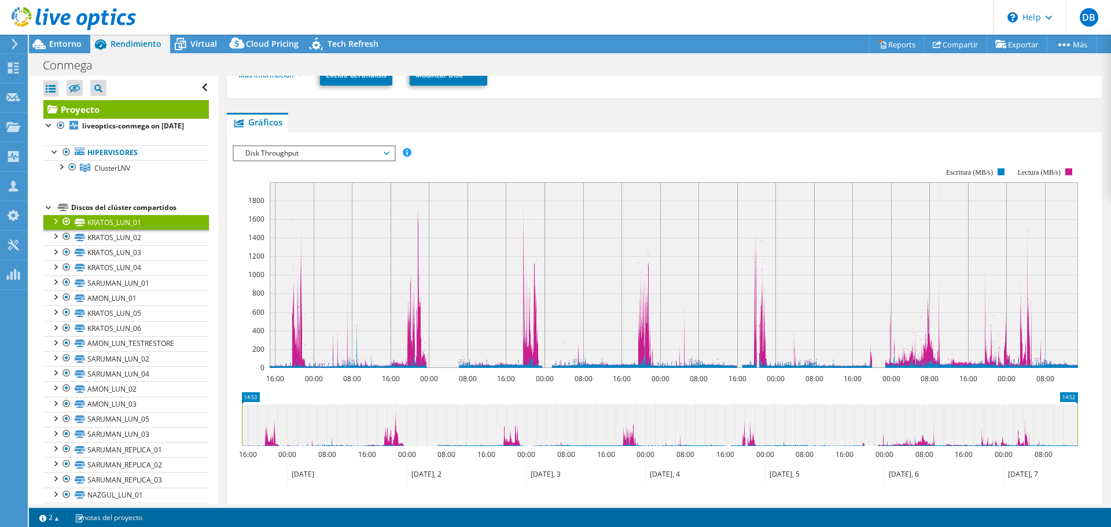
click at [381, 153] on span "Disk Throughput" at bounding box center [313, 153] width 149 height 14
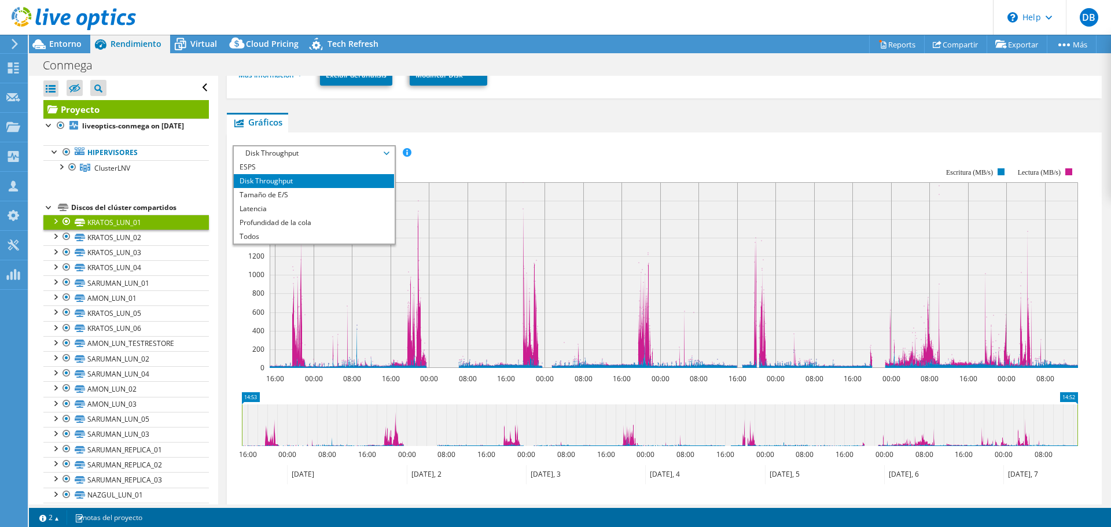
click at [623, 156] on rect at bounding box center [655, 267] width 845 height 231
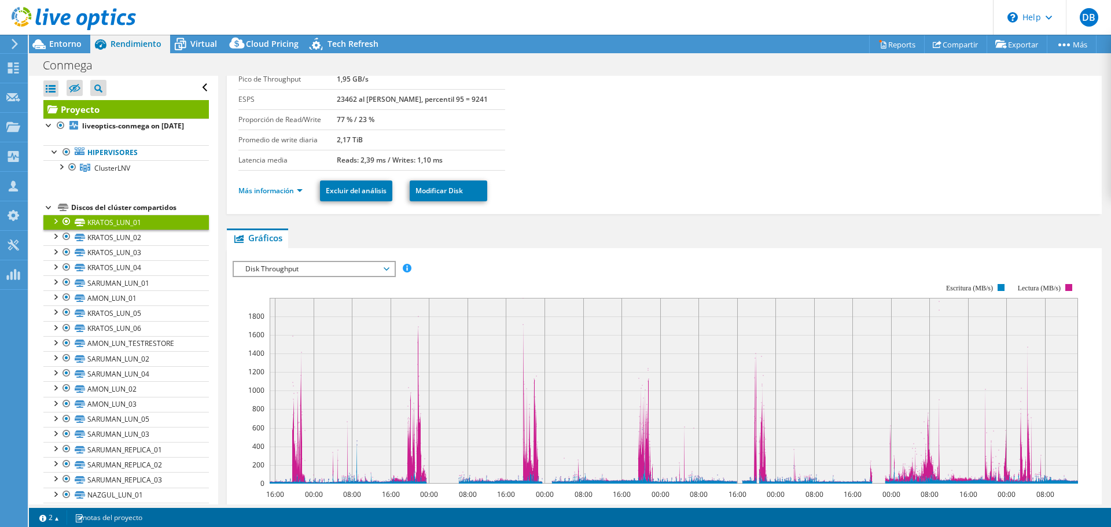
scroll to position [0, 0]
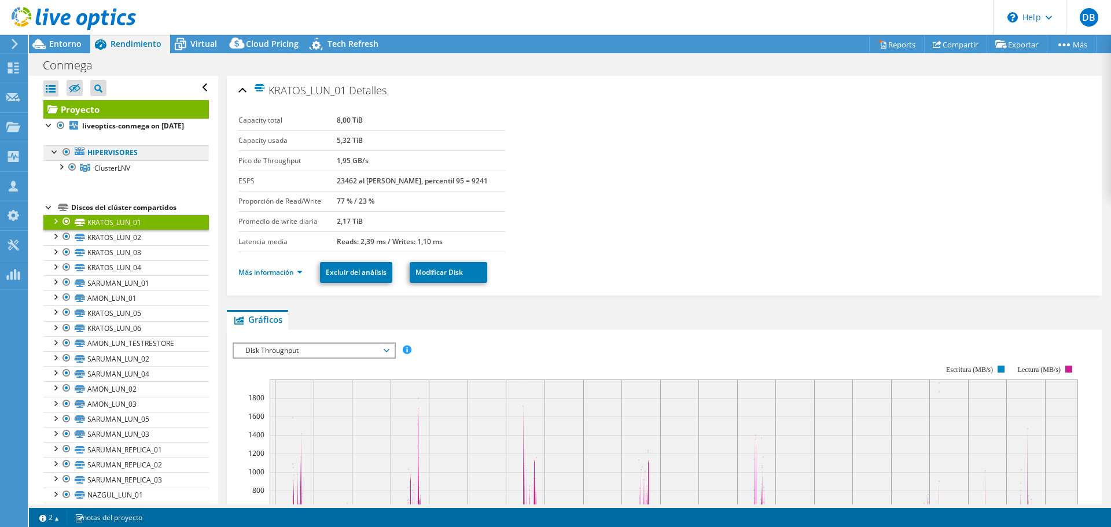
click at [105, 160] on link "Hipervisores" at bounding box center [125, 152] width 165 height 15
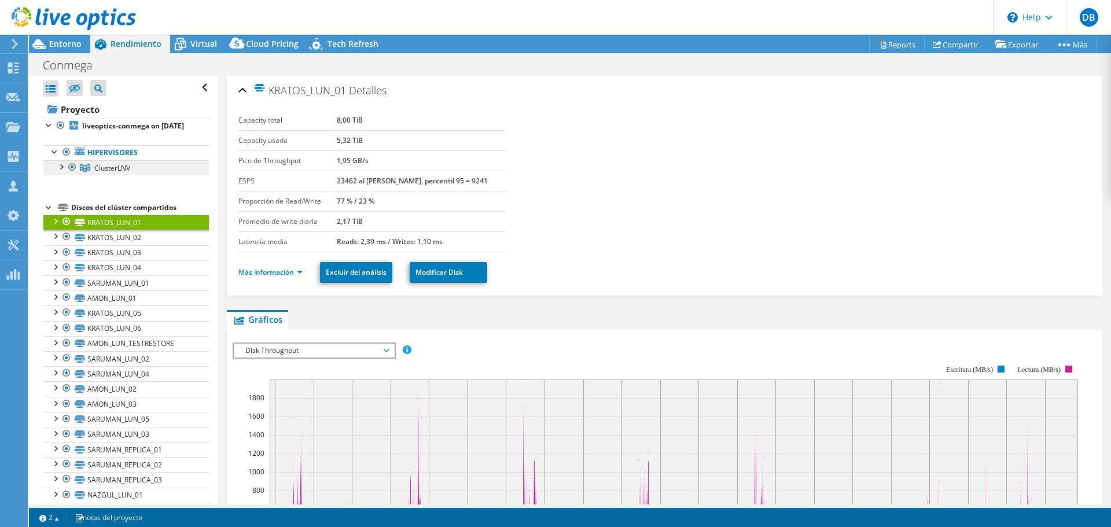
click at [110, 173] on span "ClusterLNV" at bounding box center [112, 168] width 36 height 10
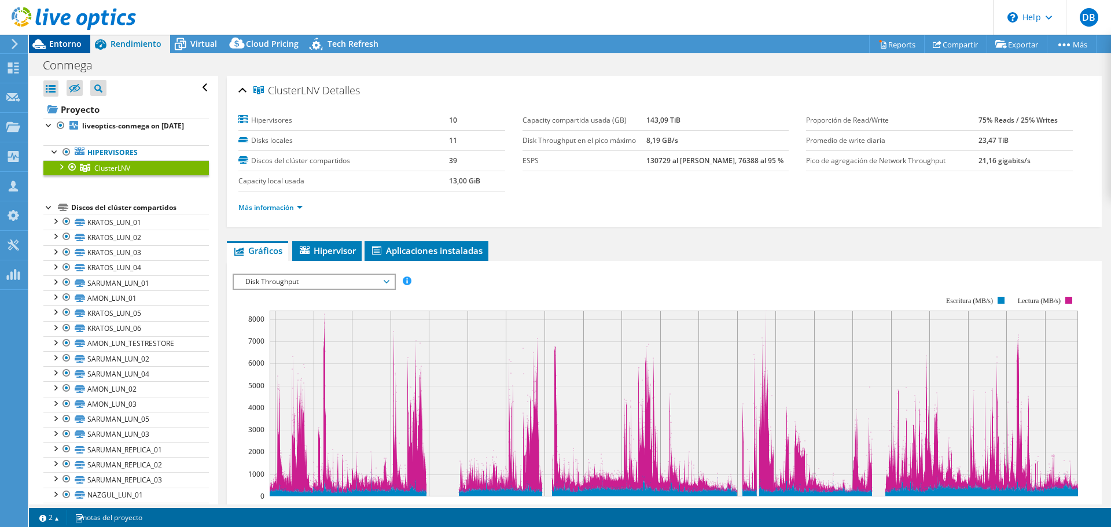
click at [67, 41] on span "Entorno" at bounding box center [65, 43] width 32 height 11
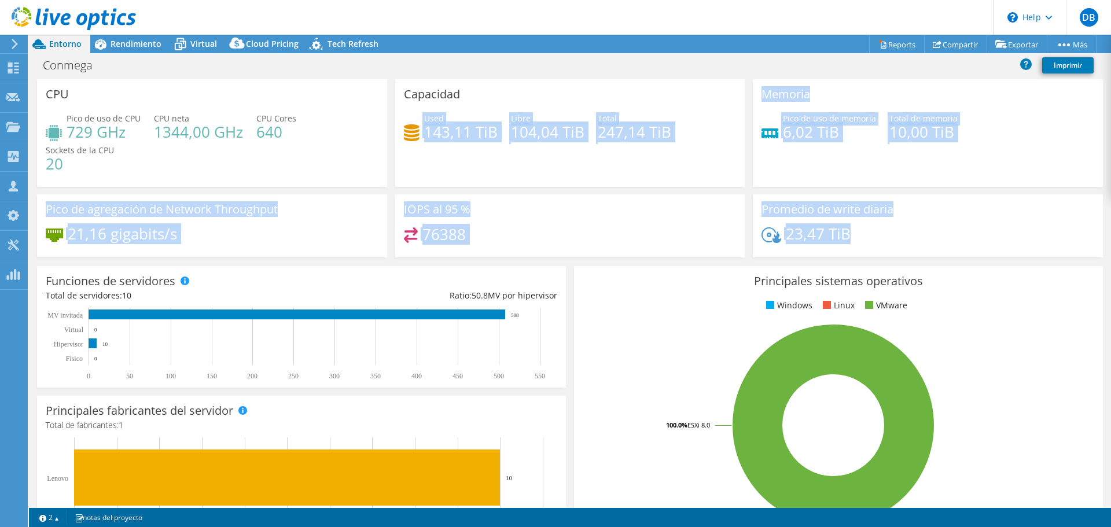
drag, startPoint x: 859, startPoint y: 228, endPoint x: 437, endPoint y: 133, distance: 432.2
click at [429, 133] on div "CPU Pico de uso de CPU 729 GHz CPU [PERSON_NAME] 1344,00 GHz CPU Cores 640 Sock…" at bounding box center [570, 172] width 1074 height 186
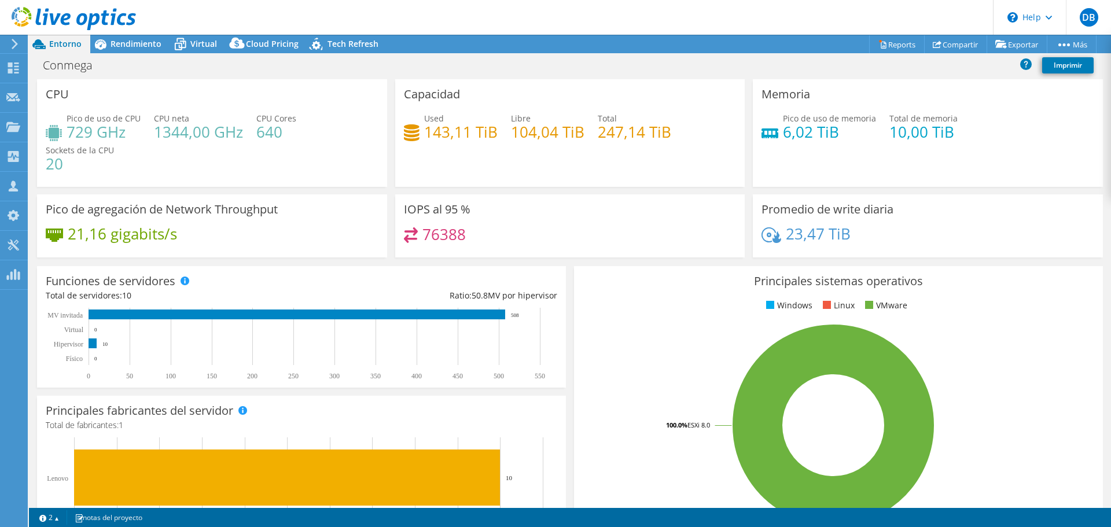
click at [899, 232] on div "23,47 TiB" at bounding box center [927, 239] width 333 height 24
click at [20, 38] on div at bounding box center [68, 19] width 136 height 39
click at [18, 43] on icon at bounding box center [14, 44] width 9 height 10
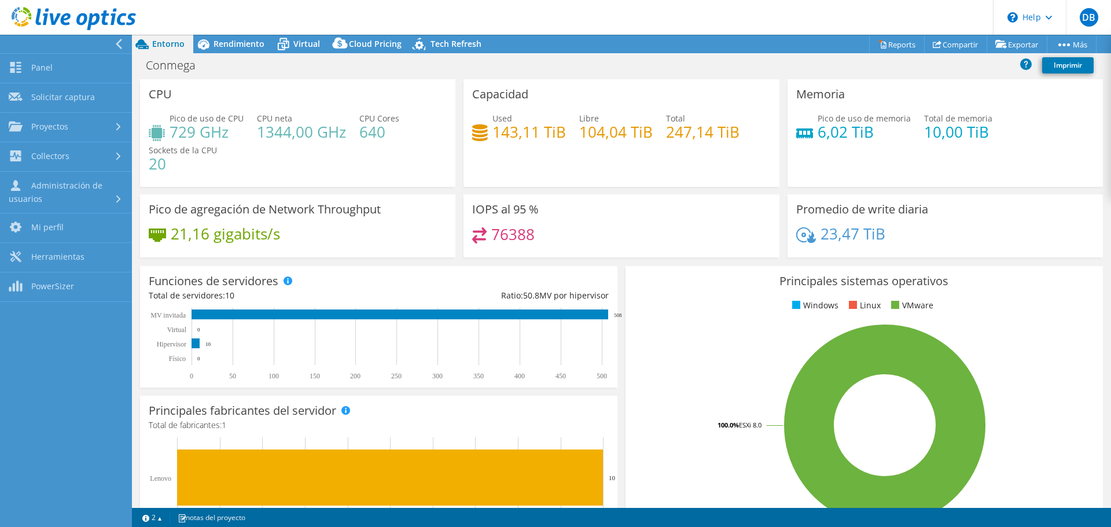
click at [603, 237] on div "76388" at bounding box center [621, 239] width 298 height 25
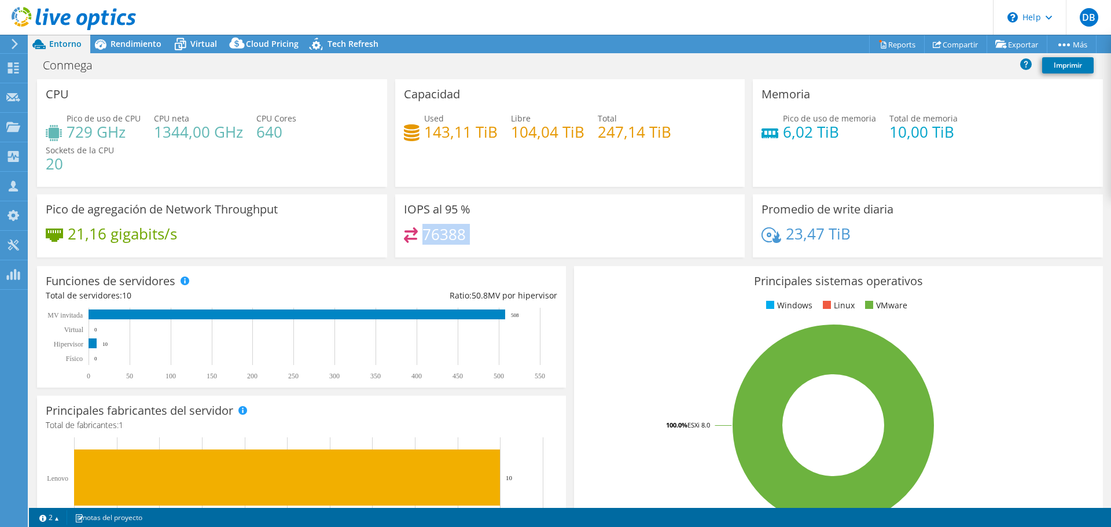
click at [603, 237] on div "76388" at bounding box center [570, 239] width 333 height 25
click at [606, 231] on div "76388" at bounding box center [570, 239] width 333 height 25
